Goal: Download file/media

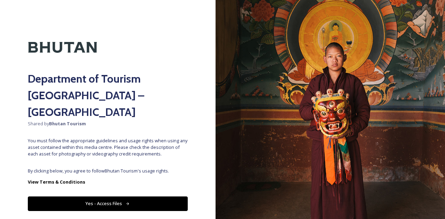
drag, startPoint x: 135, startPoint y: 186, endPoint x: 135, endPoint y: 183, distance: 3.5
click at [135, 197] on button "Yes - Access Files" at bounding box center [108, 204] width 160 height 14
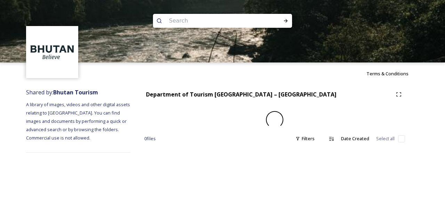
click at [104, 183] on div "Terms & Conditions Shared by: Bhutan Tourism A library of images, videos and ot…" at bounding box center [222, 109] width 445 height 219
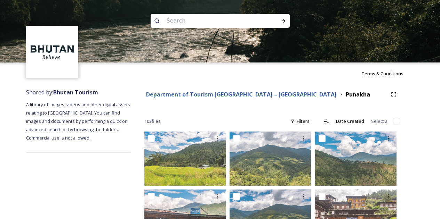
click at [173, 96] on strong "Department of Tourism [GEOGRAPHIC_DATA] – [GEOGRAPHIC_DATA]" at bounding box center [241, 95] width 191 height 8
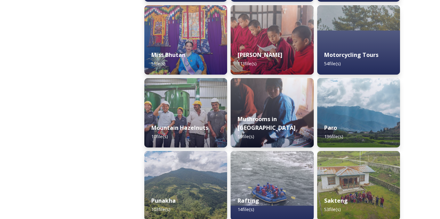
scroll to position [556, 0]
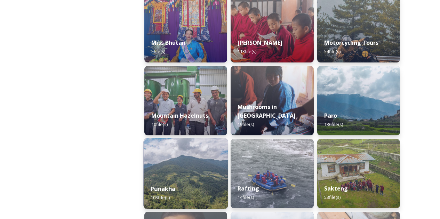
click at [188, 170] on img at bounding box center [186, 173] width 84 height 71
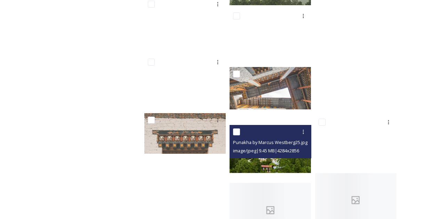
scroll to position [2051, 0]
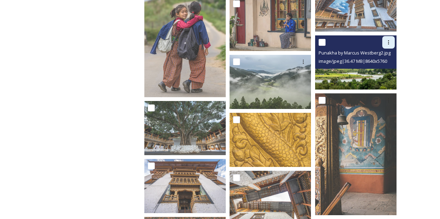
click at [385, 44] on div at bounding box center [388, 42] width 13 height 13
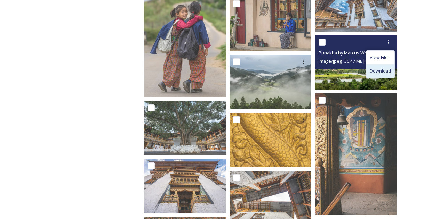
click at [377, 71] on span "Download" at bounding box center [380, 71] width 21 height 7
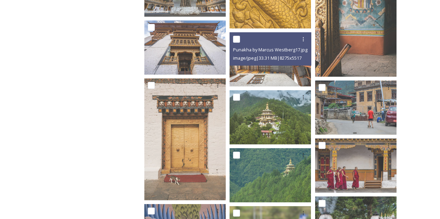
scroll to position [2190, 0]
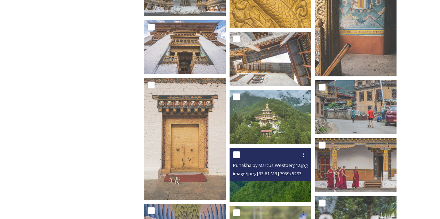
click at [270, 186] on img at bounding box center [269, 175] width 81 height 54
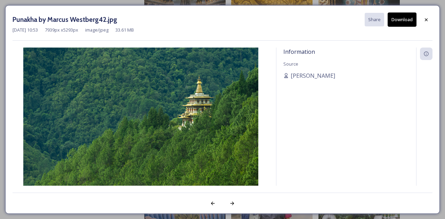
click at [410, 23] on button "Download" at bounding box center [402, 20] width 29 height 14
click at [422, 19] on div at bounding box center [426, 20] width 13 height 13
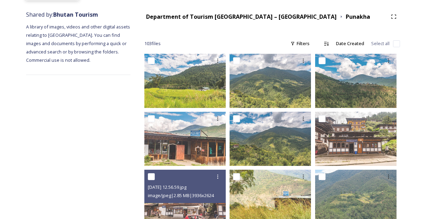
scroll to position [0, 0]
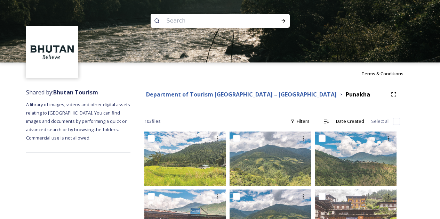
click at [258, 94] on strong "Department of Tourism [GEOGRAPHIC_DATA] – [GEOGRAPHIC_DATA]" at bounding box center [241, 95] width 191 height 8
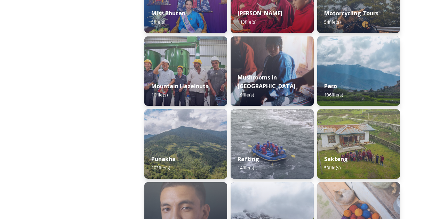
scroll to position [591, 0]
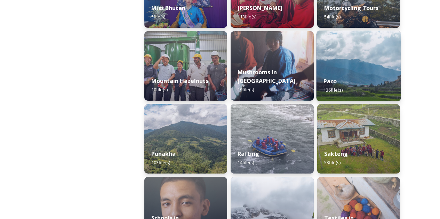
click at [350, 62] on img at bounding box center [358, 66] width 84 height 71
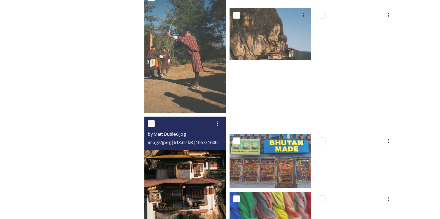
scroll to position [2329, 0]
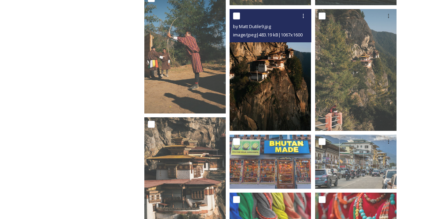
click at [274, 77] on img at bounding box center [269, 70] width 81 height 122
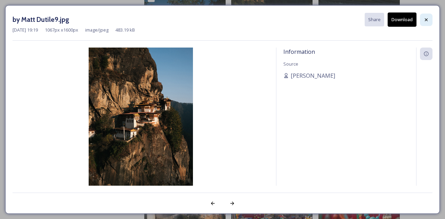
click at [424, 18] on icon at bounding box center [426, 20] width 6 height 6
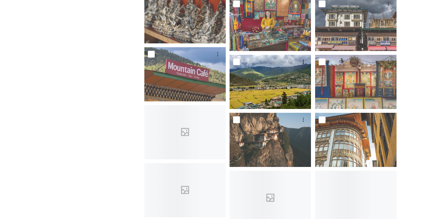
scroll to position [2642, 0]
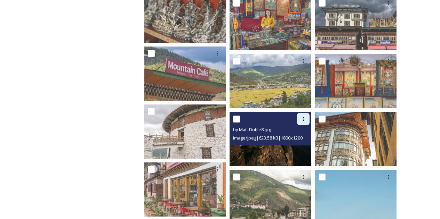
click at [301, 121] on icon at bounding box center [303, 119] width 6 height 6
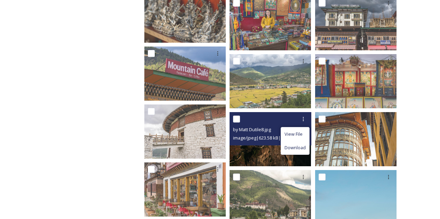
click at [293, 149] on span "Download" at bounding box center [294, 148] width 21 height 7
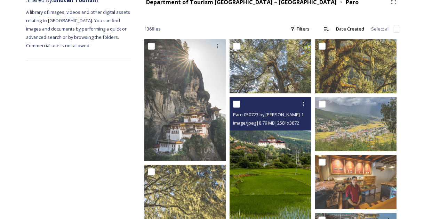
scroll to position [0, 0]
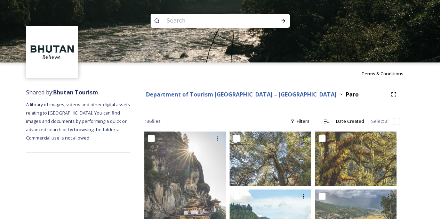
click at [189, 94] on strong "Department of Tourism [GEOGRAPHIC_DATA] – [GEOGRAPHIC_DATA]" at bounding box center [241, 95] width 191 height 8
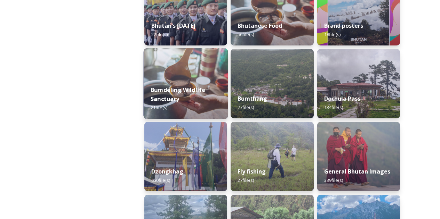
scroll to position [209, 0]
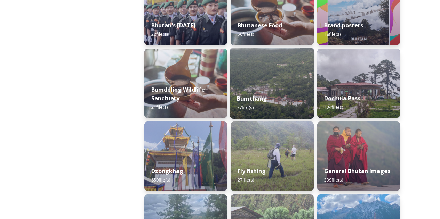
click at [261, 90] on div "Bumthang 77 file(s)" at bounding box center [272, 103] width 84 height 32
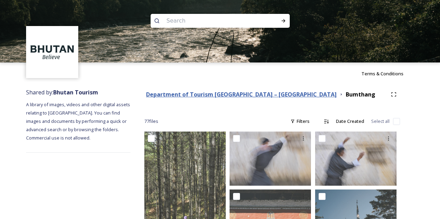
click at [229, 92] on strong "Department of Tourism [GEOGRAPHIC_DATA] – [GEOGRAPHIC_DATA]" at bounding box center [241, 95] width 191 height 8
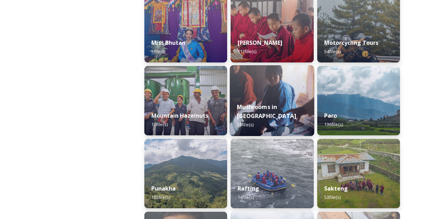
scroll to position [626, 0]
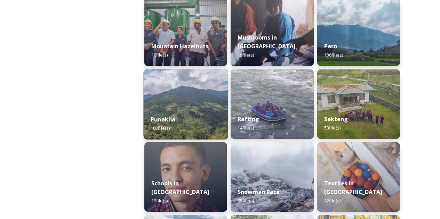
click at [195, 112] on div "Punakha 103 file(s)" at bounding box center [186, 124] width 84 height 32
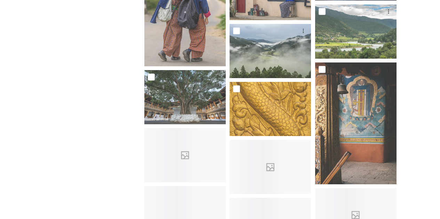
scroll to position [2086, 0]
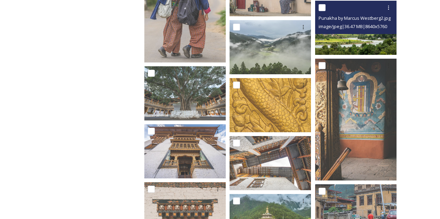
click at [345, 42] on img at bounding box center [355, 28] width 81 height 54
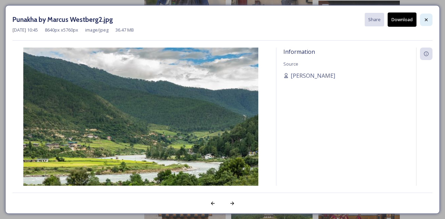
click at [429, 14] on div at bounding box center [426, 20] width 13 height 13
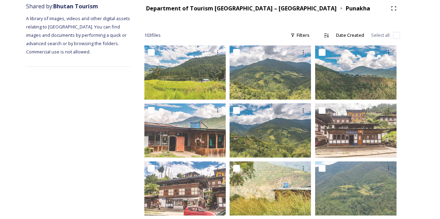
scroll to position [0, 0]
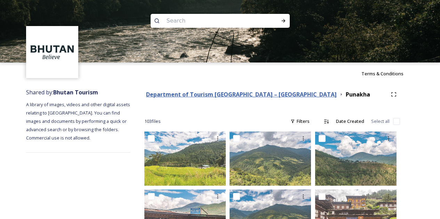
click at [230, 95] on strong "Department of Tourism [GEOGRAPHIC_DATA] – [GEOGRAPHIC_DATA]" at bounding box center [241, 95] width 191 height 8
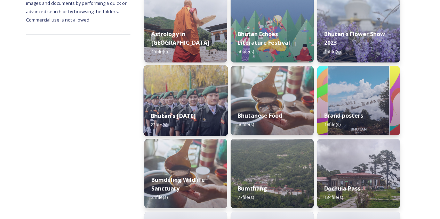
scroll to position [139, 0]
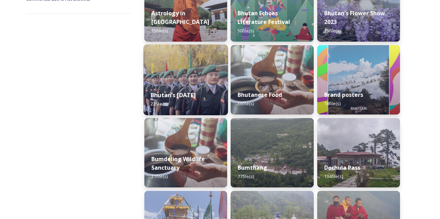
click at [204, 99] on div "Bhutan's [DATE] 22 file(s)" at bounding box center [186, 100] width 84 height 32
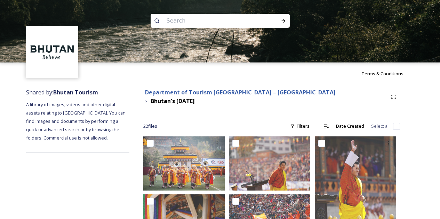
click at [184, 96] on strong "Department of Tourism [GEOGRAPHIC_DATA] – [GEOGRAPHIC_DATA]" at bounding box center [240, 93] width 191 height 8
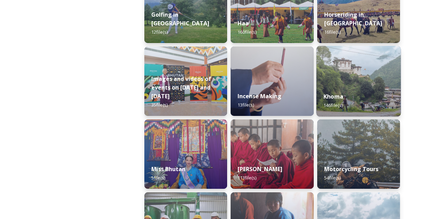
scroll to position [417, 0]
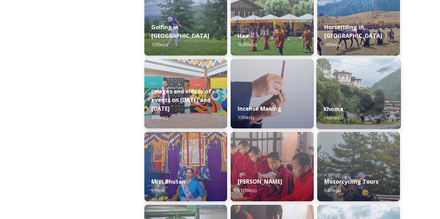
click at [335, 96] on img at bounding box center [358, 93] width 84 height 71
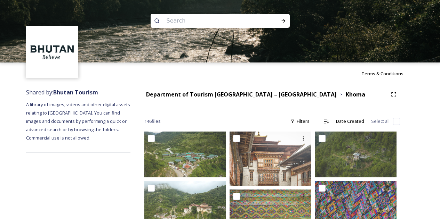
click at [199, 98] on div "Department of Tourism [GEOGRAPHIC_DATA] – [GEOGRAPHIC_DATA]" at bounding box center [241, 94] width 191 height 9
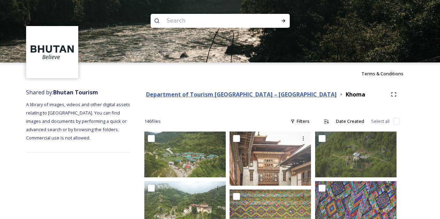
click at [208, 94] on strong "Department of Tourism [GEOGRAPHIC_DATA] – [GEOGRAPHIC_DATA]" at bounding box center [241, 95] width 191 height 8
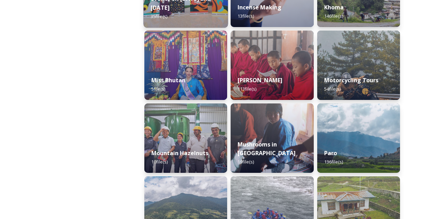
scroll to position [556, 0]
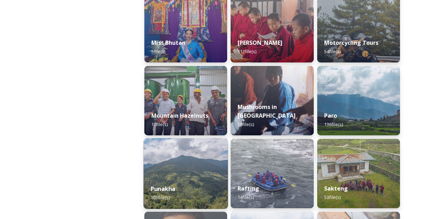
click at [209, 181] on div "Punakha 103 file(s)" at bounding box center [186, 194] width 84 height 32
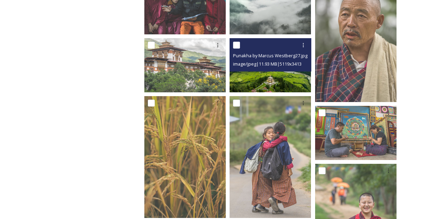
scroll to position [661, 0]
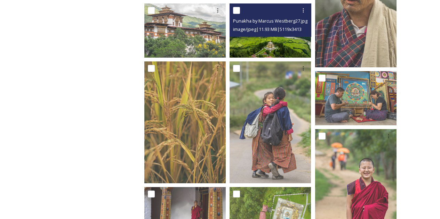
click at [276, 47] on img at bounding box center [269, 30] width 81 height 54
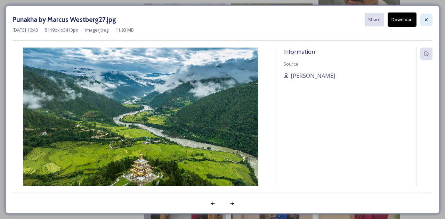
click at [429, 22] on div at bounding box center [426, 20] width 13 height 13
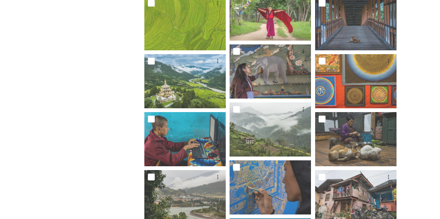
scroll to position [1182, 0]
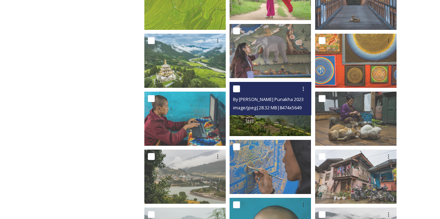
click at [260, 124] on img at bounding box center [269, 109] width 81 height 54
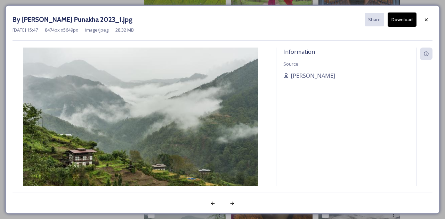
click at [433, 24] on div "By [PERSON_NAME] Punakha 2023_1.jpg Share Download [DATE] 15:47 8474 px x 5649 …" at bounding box center [222, 109] width 435 height 209
click at [428, 23] on div at bounding box center [426, 20] width 13 height 13
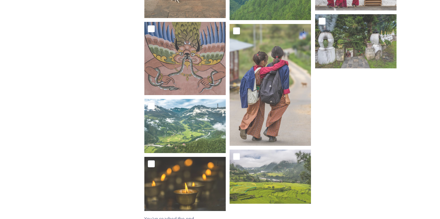
scroll to position [2380, 0]
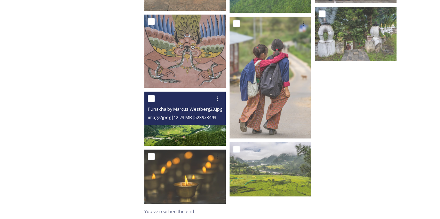
click at [186, 131] on img at bounding box center [184, 119] width 81 height 54
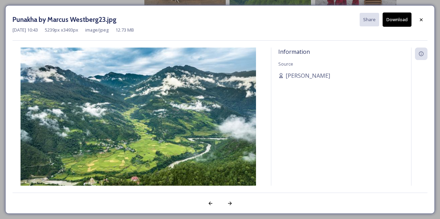
scroll to position [2372, 0]
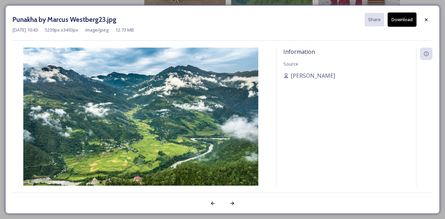
click at [400, 19] on button "Download" at bounding box center [402, 20] width 29 height 14
click at [430, 21] on div at bounding box center [426, 20] width 13 height 13
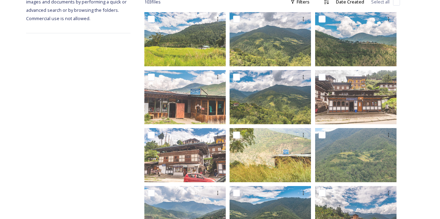
scroll to position [43, 0]
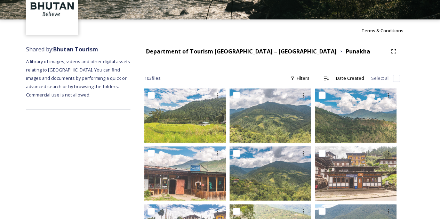
click at [236, 55] on div "Department of Tourism [GEOGRAPHIC_DATA] – [GEOGRAPHIC_DATA]" at bounding box center [241, 51] width 191 height 9
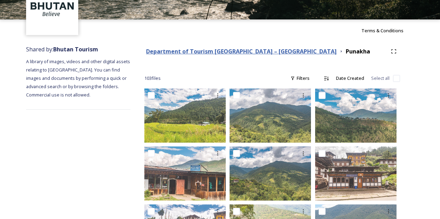
click at [235, 52] on strong "Department of Tourism [GEOGRAPHIC_DATA] – [GEOGRAPHIC_DATA]" at bounding box center [241, 52] width 191 height 8
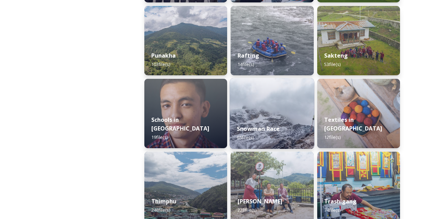
scroll to position [723, 0]
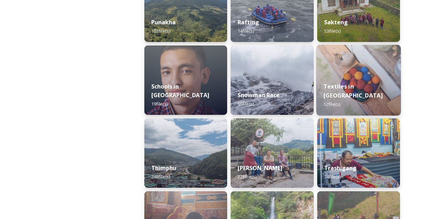
click at [349, 79] on img at bounding box center [358, 80] width 84 height 71
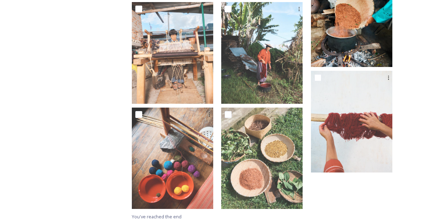
scroll to position [346, 0]
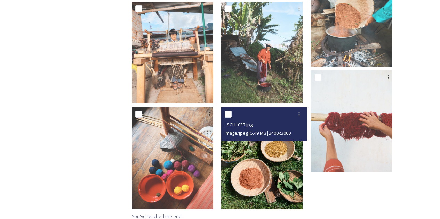
click at [288, 153] on img at bounding box center [261, 158] width 81 height 102
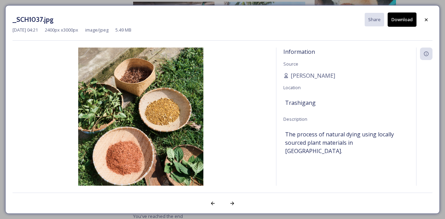
click at [403, 24] on button "Download" at bounding box center [402, 20] width 29 height 14
click at [426, 17] on icon at bounding box center [426, 20] width 6 height 6
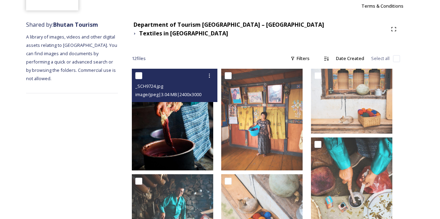
scroll to position [68, 0]
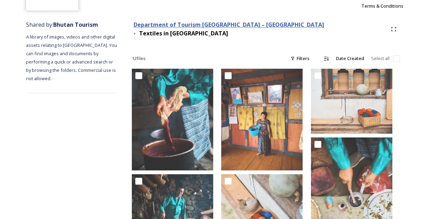
click at [249, 29] on strong "Department of Tourism [GEOGRAPHIC_DATA] – [GEOGRAPHIC_DATA]" at bounding box center [228, 25] width 191 height 8
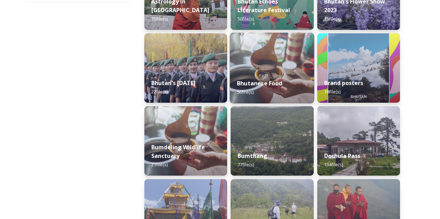
scroll to position [174, 0]
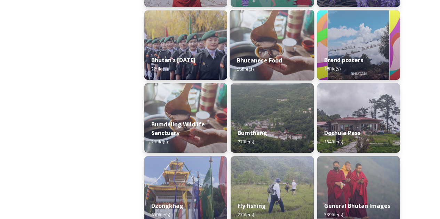
click at [262, 54] on div "Bhutanese Food 56 file(s)" at bounding box center [272, 65] width 84 height 32
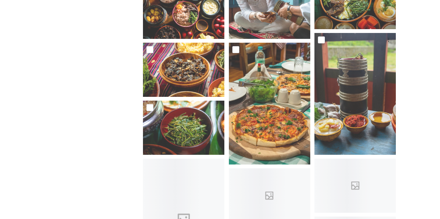
scroll to position [348, 0]
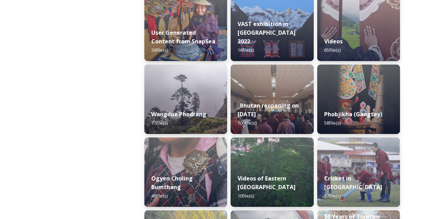
scroll to position [1008, 0]
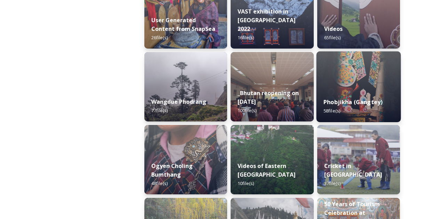
click at [366, 85] on img at bounding box center [358, 86] width 84 height 71
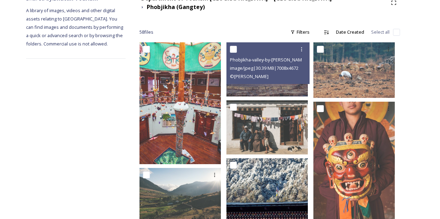
scroll to position [70, 0]
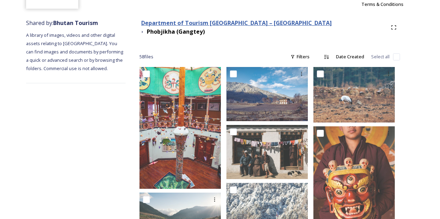
click at [256, 23] on strong "Department of Tourism [GEOGRAPHIC_DATA] – [GEOGRAPHIC_DATA]" at bounding box center [236, 23] width 191 height 8
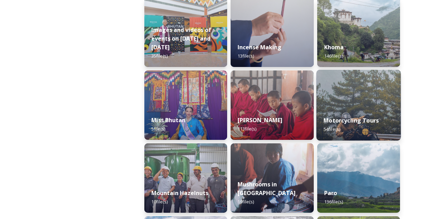
scroll to position [479, 0]
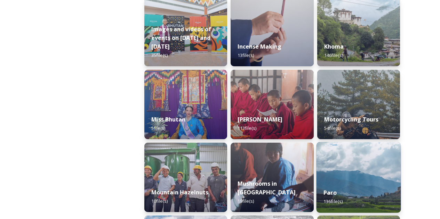
click at [360, 157] on img at bounding box center [358, 177] width 84 height 71
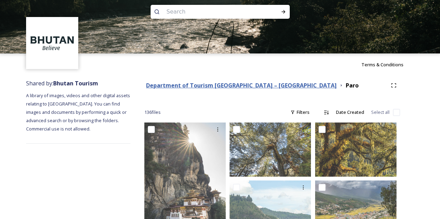
scroll to position [9, 0]
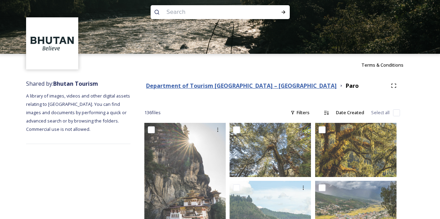
click at [258, 85] on strong "Department of Tourism [GEOGRAPHIC_DATA] – [GEOGRAPHIC_DATA]" at bounding box center [241, 86] width 191 height 8
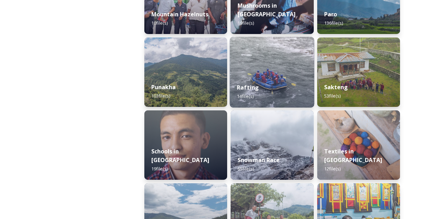
scroll to position [661, 0]
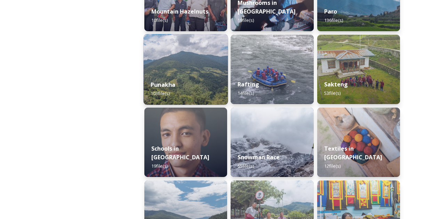
click at [179, 58] on img at bounding box center [186, 69] width 84 height 71
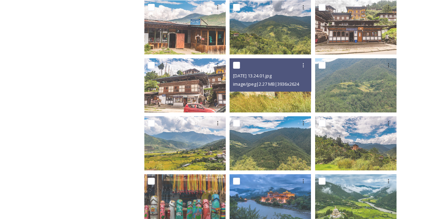
scroll to position [120, 0]
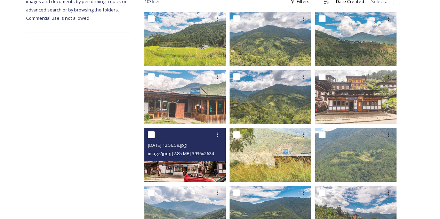
click at [184, 160] on div "[DATE] 12.56.59.jpg image/jpeg | 2.85 MB | 3936 x 2624" at bounding box center [184, 144] width 81 height 33
click at [196, 157] on div "image/jpeg | 2.85 MB | 3936 x 2624" at bounding box center [186, 153] width 76 height 8
click at [199, 144] on div "[DATE] 12.56.59.jpg" at bounding box center [186, 145] width 76 height 8
click at [185, 175] on img at bounding box center [184, 155] width 81 height 54
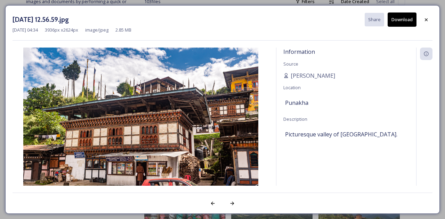
click at [103, 2] on div "[DATE] 12.56.59.jpg Share Download [DATE] 04:34 3936 px x 2624 px image/jpeg 2.…" at bounding box center [222, 109] width 445 height 219
click at [426, 23] on div at bounding box center [426, 20] width 13 height 13
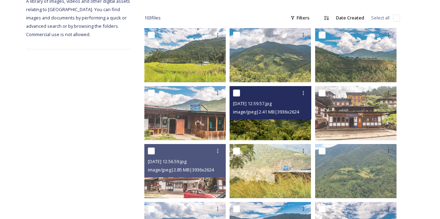
scroll to position [50, 0]
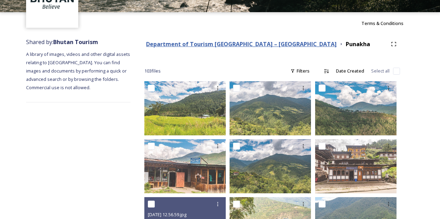
click at [237, 44] on strong "Department of Tourism [GEOGRAPHIC_DATA] – [GEOGRAPHIC_DATA]" at bounding box center [241, 44] width 191 height 8
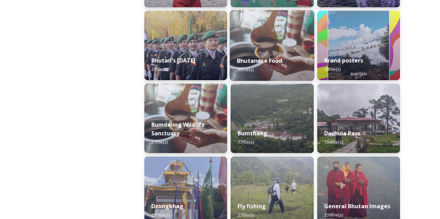
scroll to position [174, 0]
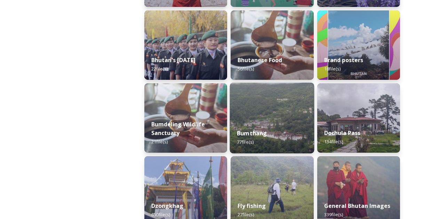
click at [244, 98] on img at bounding box center [272, 118] width 84 height 71
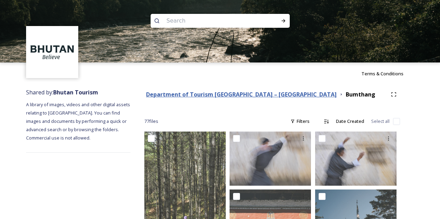
click at [261, 97] on strong "Department of Tourism [GEOGRAPHIC_DATA] – [GEOGRAPHIC_DATA]" at bounding box center [241, 95] width 191 height 8
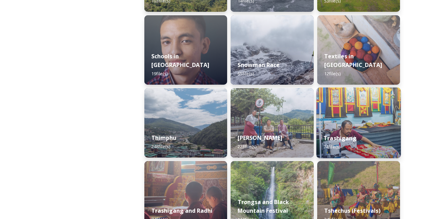
scroll to position [754, 0]
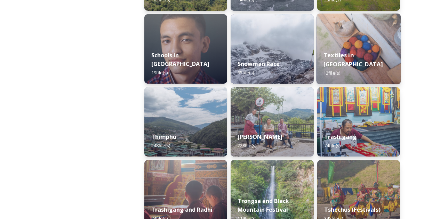
click at [347, 42] on img at bounding box center [358, 49] width 84 height 71
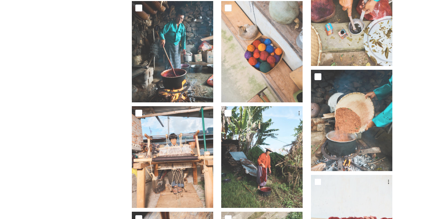
scroll to position [242, 0]
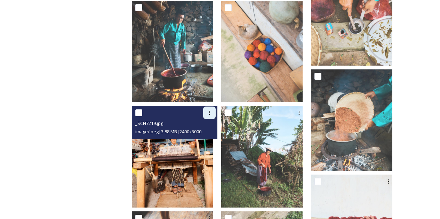
click at [213, 108] on div at bounding box center [209, 113] width 13 height 13
click at [211, 138] on span "Download" at bounding box center [201, 141] width 21 height 7
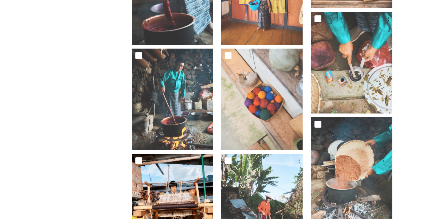
scroll to position [0, 0]
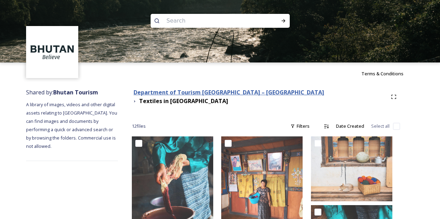
click at [220, 95] on strong "Department of Tourism [GEOGRAPHIC_DATA] – [GEOGRAPHIC_DATA]" at bounding box center [228, 93] width 191 height 8
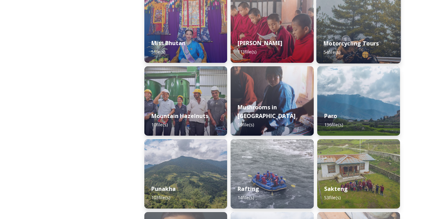
scroll to position [556, 0]
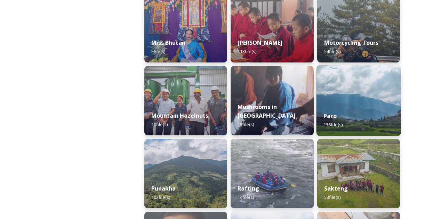
click at [339, 99] on img at bounding box center [358, 100] width 84 height 71
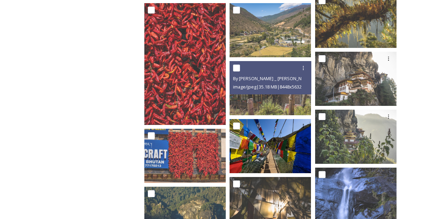
scroll to position [904, 0]
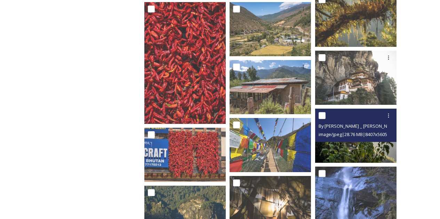
click at [345, 145] on img at bounding box center [355, 136] width 81 height 54
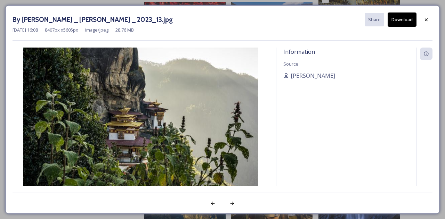
click at [120, 215] on div "By [PERSON_NAME] _ [PERSON_NAME] _ 2023_13.jpg Share Download [DATE] 16:08 8407…" at bounding box center [222, 109] width 445 height 219
click at [424, 20] on icon at bounding box center [426, 20] width 6 height 6
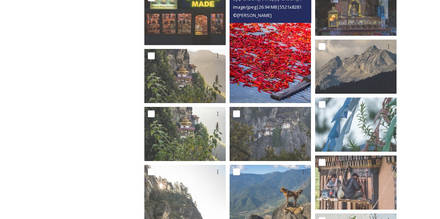
scroll to position [1217, 0]
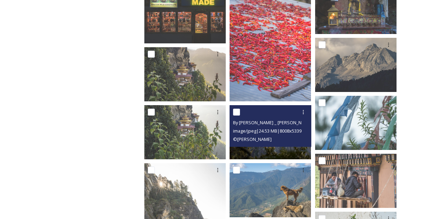
click at [262, 135] on div "image/jpeg | 24.53 MB | 8008 x 5339" at bounding box center [271, 131] width 76 height 8
click at [262, 150] on img at bounding box center [269, 132] width 81 height 54
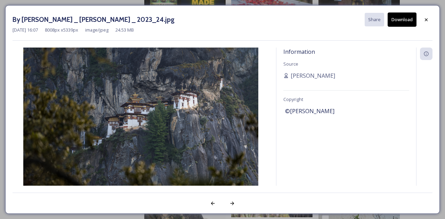
click at [397, 21] on button "Download" at bounding box center [402, 20] width 29 height 14
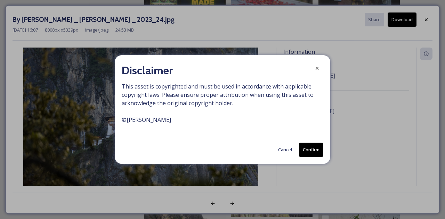
click at [306, 150] on button "Confirm" at bounding box center [311, 150] width 24 height 14
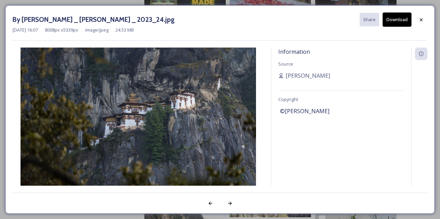
click at [429, 22] on div "By [PERSON_NAME] _ [PERSON_NAME] _ 2023_24.jpg Share Download [DATE] 16:07 8008…" at bounding box center [219, 109] width 429 height 209
click at [426, 14] on div at bounding box center [421, 20] width 13 height 13
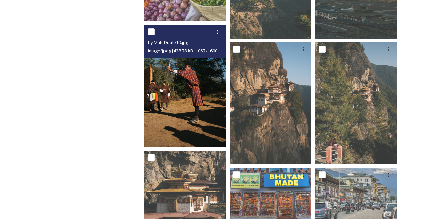
scroll to position [2294, 0]
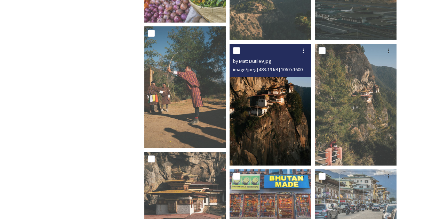
click at [246, 107] on img at bounding box center [269, 105] width 81 height 122
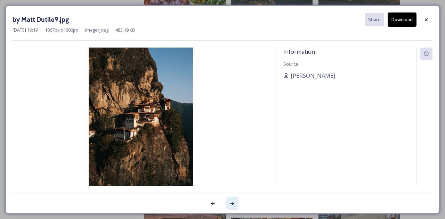
click at [235, 203] on div at bounding box center [232, 203] width 13 height 13
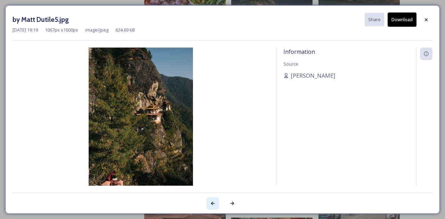
click at [216, 201] on div at bounding box center [212, 203] width 13 height 13
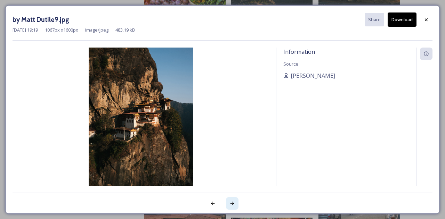
click at [227, 203] on div at bounding box center [232, 203] width 13 height 13
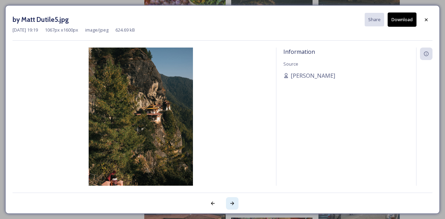
click at [228, 203] on div at bounding box center [232, 203] width 13 height 13
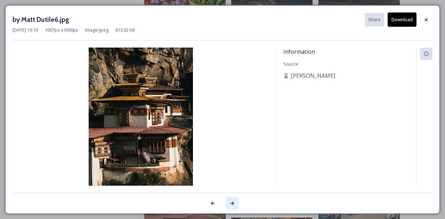
click at [228, 203] on div at bounding box center [232, 203] width 13 height 13
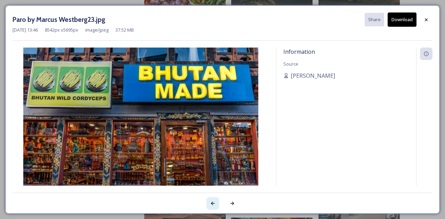
click at [210, 203] on div at bounding box center [212, 203] width 13 height 13
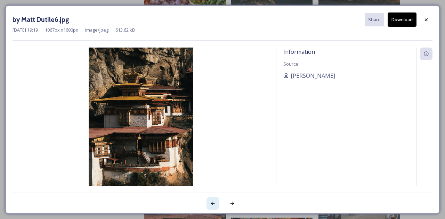
click at [210, 203] on div at bounding box center [212, 203] width 13 height 13
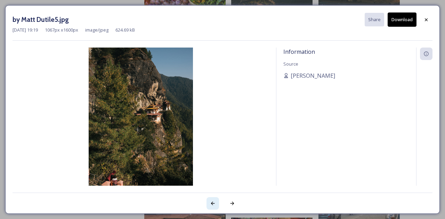
click at [210, 203] on div at bounding box center [212, 203] width 13 height 13
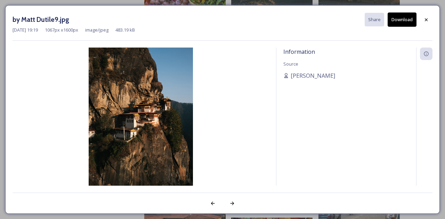
click at [401, 20] on button "Download" at bounding box center [402, 20] width 29 height 14
click at [429, 20] on div at bounding box center [426, 20] width 13 height 13
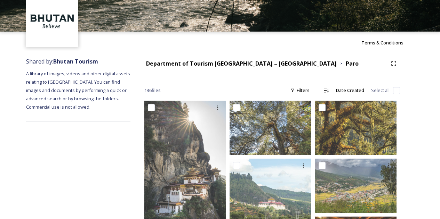
scroll to position [0, 0]
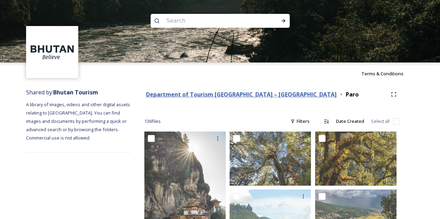
click at [250, 91] on strong "Department of Tourism [GEOGRAPHIC_DATA] – [GEOGRAPHIC_DATA]" at bounding box center [241, 95] width 191 height 8
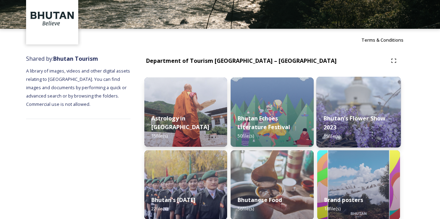
scroll to position [35, 0]
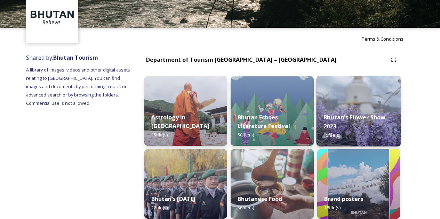
click at [349, 99] on img at bounding box center [358, 111] width 84 height 71
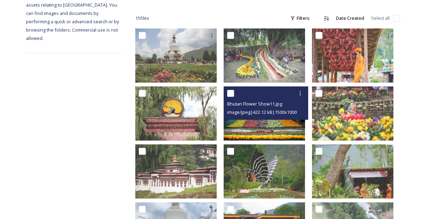
scroll to position [73, 0]
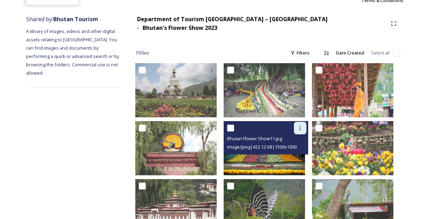
click at [306, 124] on div at bounding box center [300, 128] width 13 height 13
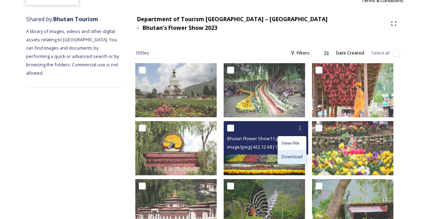
click at [298, 154] on span "Download" at bounding box center [291, 157] width 21 height 7
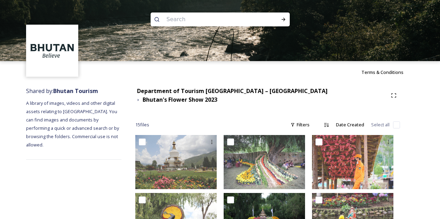
scroll to position [0, 0]
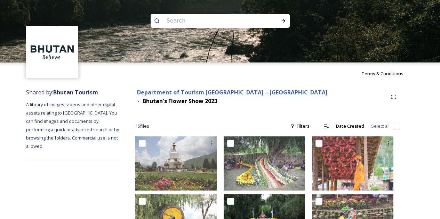
click at [239, 92] on strong "Department of Tourism [GEOGRAPHIC_DATA] – [GEOGRAPHIC_DATA]" at bounding box center [232, 93] width 191 height 8
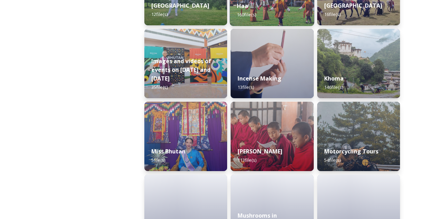
scroll to position [452, 0]
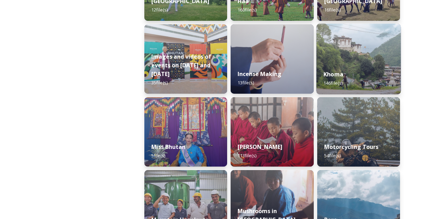
click at [364, 58] on img at bounding box center [358, 59] width 84 height 71
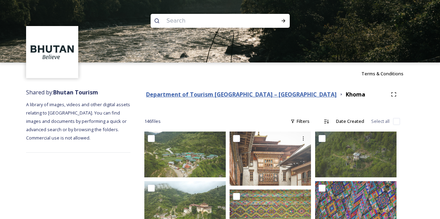
click at [235, 93] on strong "Department of Tourism [GEOGRAPHIC_DATA] – [GEOGRAPHIC_DATA]" at bounding box center [241, 95] width 191 height 8
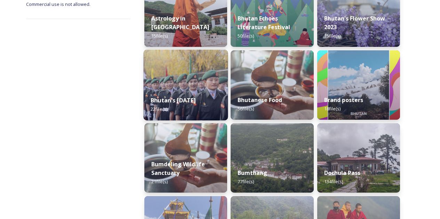
scroll to position [139, 0]
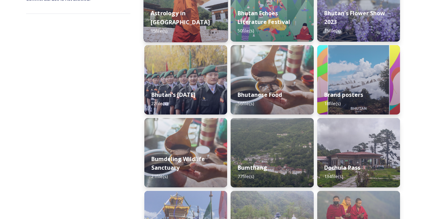
click at [199, 24] on strong "Astrology in [GEOGRAPHIC_DATA]" at bounding box center [180, 17] width 59 height 17
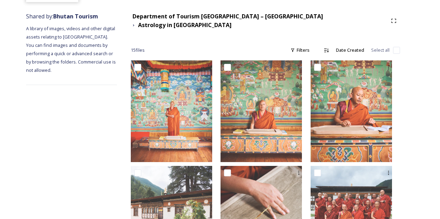
scroll to position [34, 0]
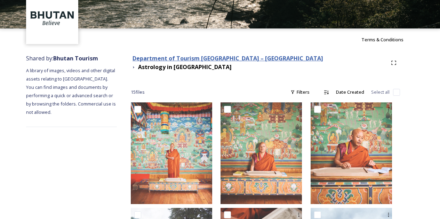
click at [214, 60] on strong "Department of Tourism [GEOGRAPHIC_DATA] – [GEOGRAPHIC_DATA]" at bounding box center [227, 59] width 191 height 8
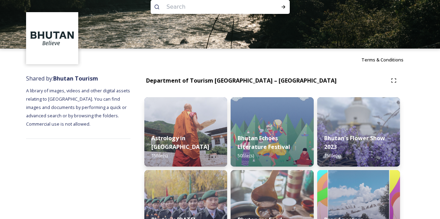
scroll to position [70, 0]
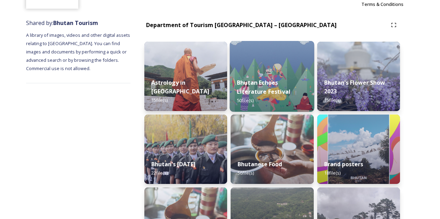
click at [276, 88] on strong "Bhutan Echoes Literature Festival" at bounding box center [264, 87] width 54 height 17
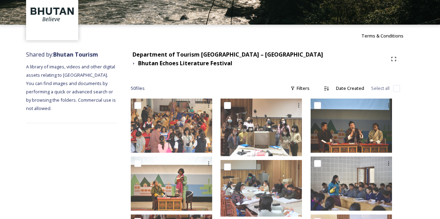
scroll to position [35, 0]
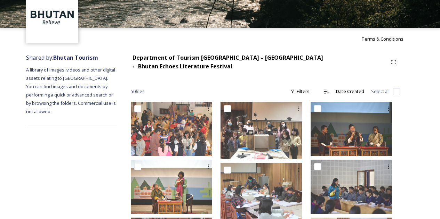
click at [219, 65] on div "Department of Tourism [GEOGRAPHIC_DATA] – Brand Centre [GEOGRAPHIC_DATA] Echoes…" at bounding box center [265, 62] width 269 height 17
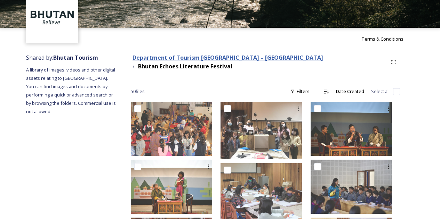
click at [219, 62] on strong "Department of Tourism [GEOGRAPHIC_DATA] – [GEOGRAPHIC_DATA]" at bounding box center [227, 58] width 191 height 8
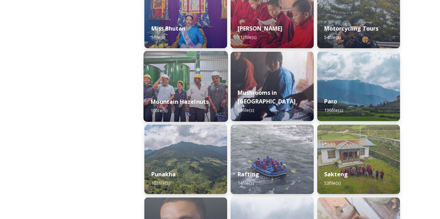
scroll to position [626, 0]
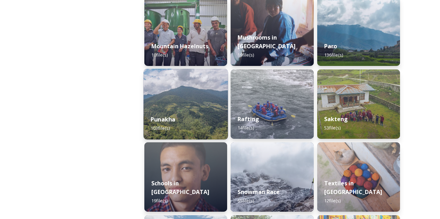
click at [209, 98] on img at bounding box center [186, 104] width 84 height 71
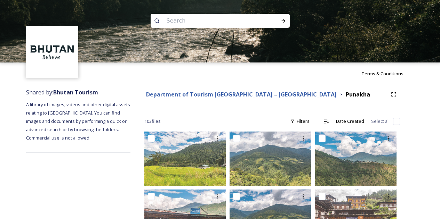
click at [200, 93] on strong "Department of Tourism [GEOGRAPHIC_DATA] – [GEOGRAPHIC_DATA]" at bounding box center [241, 95] width 191 height 8
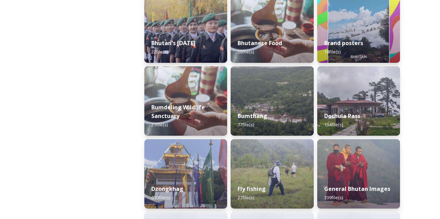
scroll to position [209, 0]
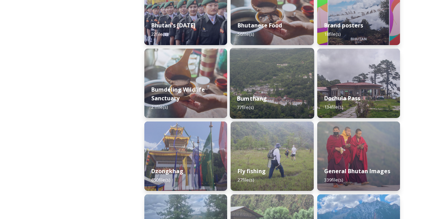
click at [244, 82] on img at bounding box center [272, 83] width 84 height 71
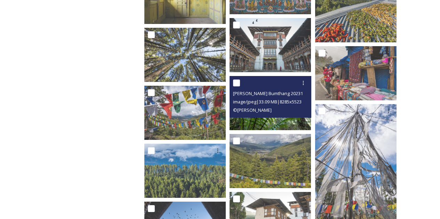
scroll to position [1043, 0]
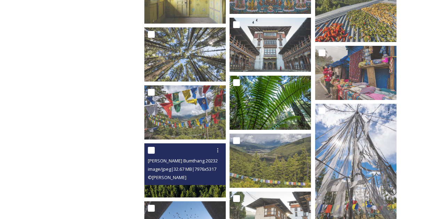
click at [205, 172] on span "image/jpeg | 32.67 MB | 7976 x 5317" at bounding box center [182, 169] width 68 height 6
click at [196, 184] on div "[PERSON_NAME] Bumthang 202321.jpg image/jpeg | 32.67 MB | 7976 x 5317 © [PERSON…" at bounding box center [184, 165] width 81 height 42
click at [195, 188] on img at bounding box center [184, 171] width 81 height 54
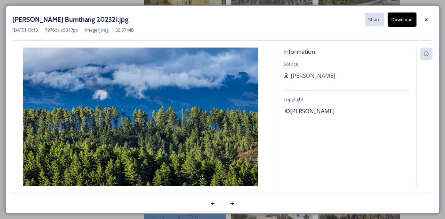
click at [403, 19] on button "Download" at bounding box center [402, 20] width 29 height 14
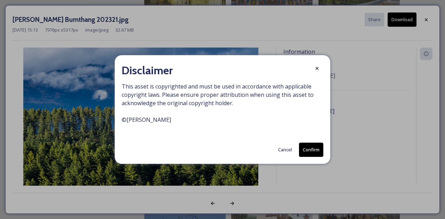
click at [314, 152] on button "Confirm" at bounding box center [311, 150] width 24 height 14
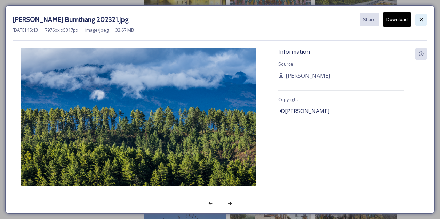
click at [424, 22] on div at bounding box center [421, 20] width 13 height 13
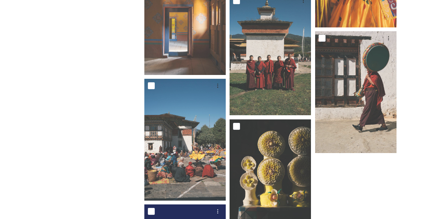
scroll to position [2343, 0]
